Goal: Task Accomplishment & Management: Use online tool/utility

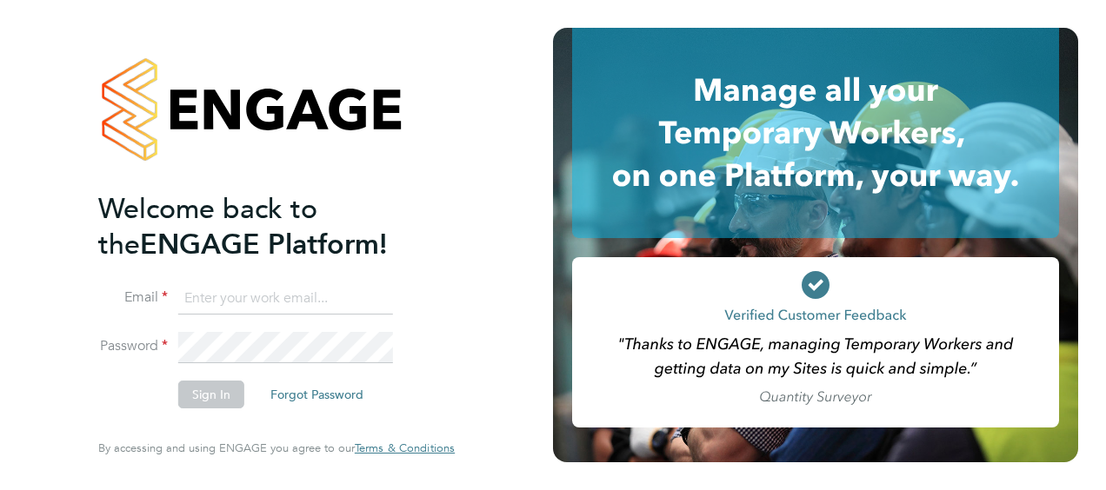
type input "[EMAIL_ADDRESS][DOMAIN_NAME]"
click at [223, 395] on button "Sign In" at bounding box center [211, 395] width 66 height 28
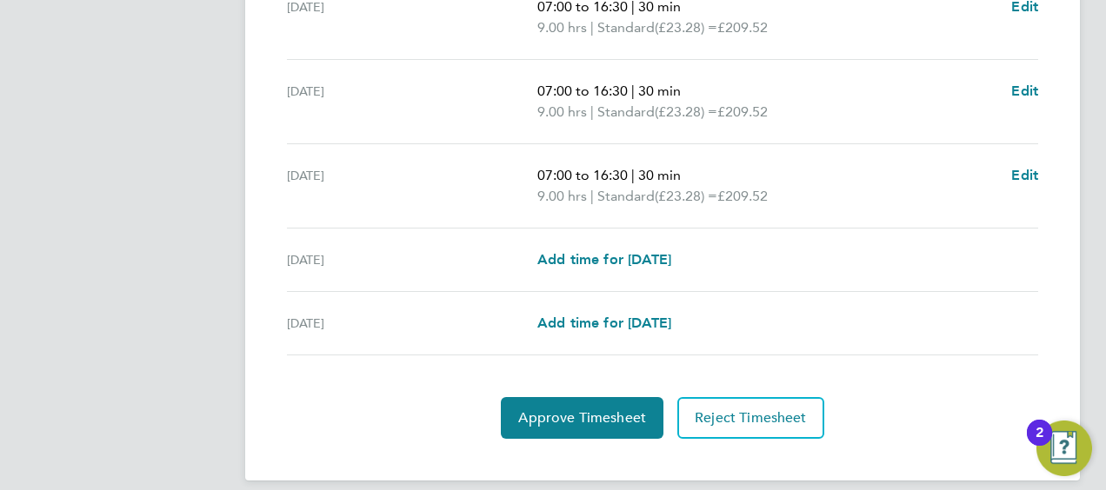
scroll to position [776, 0]
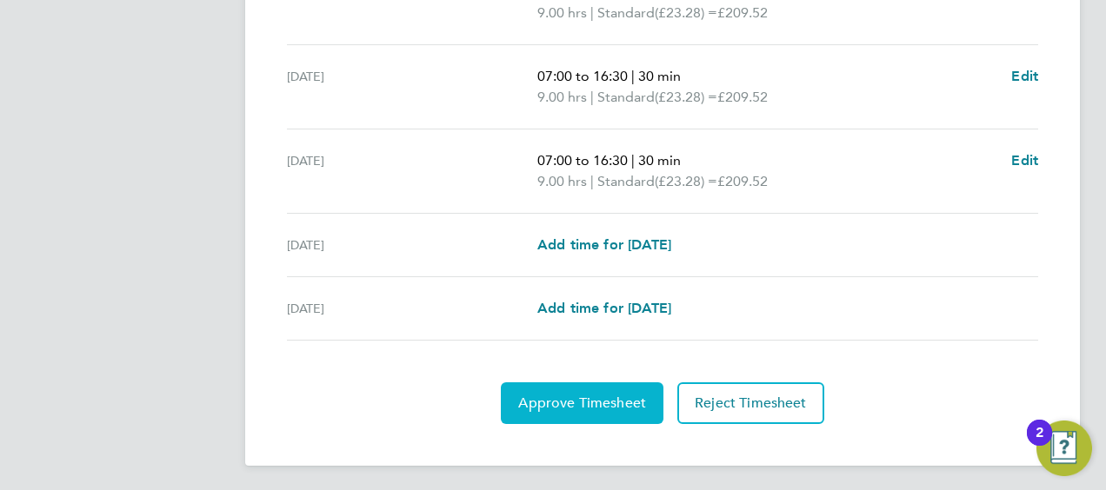
click at [585, 402] on span "Approve Timesheet" at bounding box center [582, 403] width 128 height 17
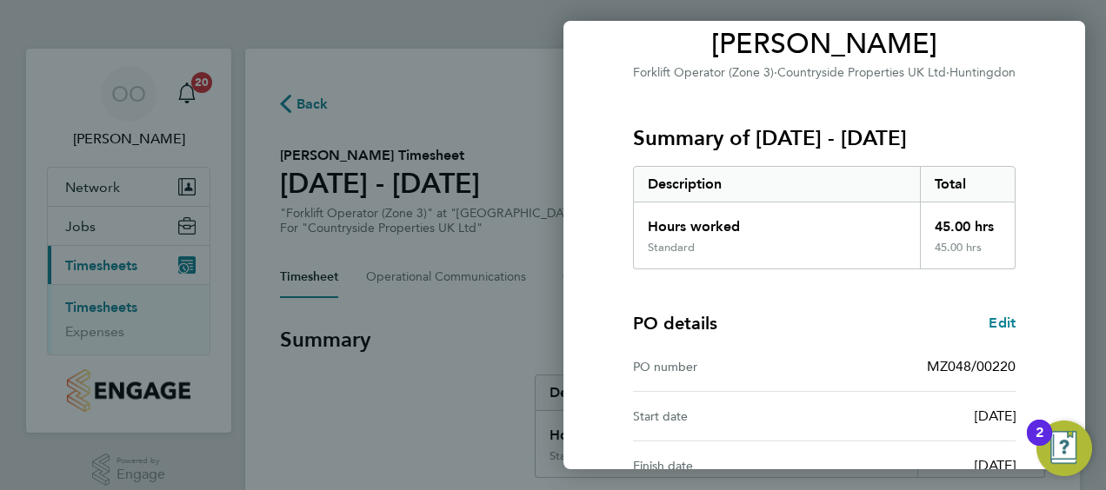
scroll to position [341, 0]
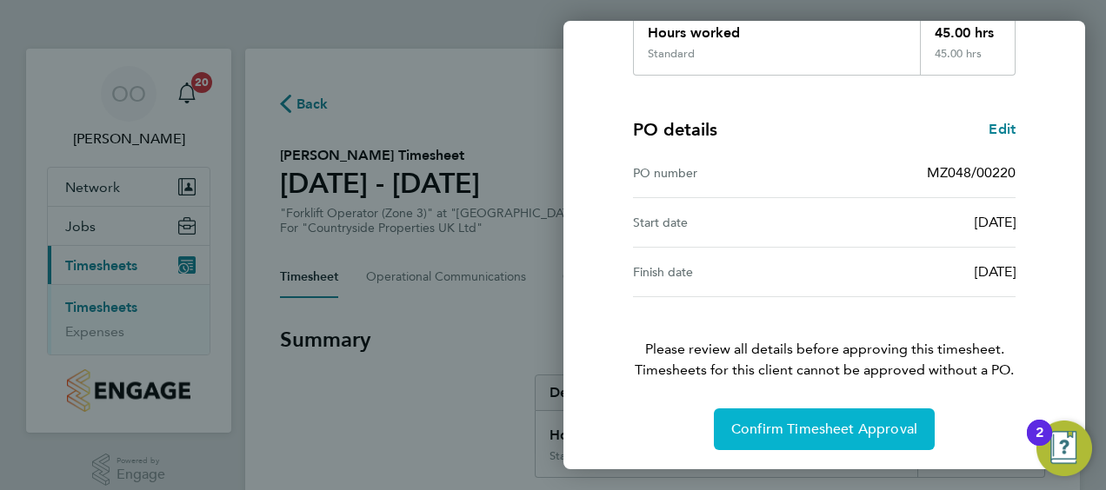
click at [833, 423] on span "Confirm Timesheet Approval" at bounding box center [824, 429] width 186 height 17
